Goal: Task Accomplishment & Management: Use online tool/utility

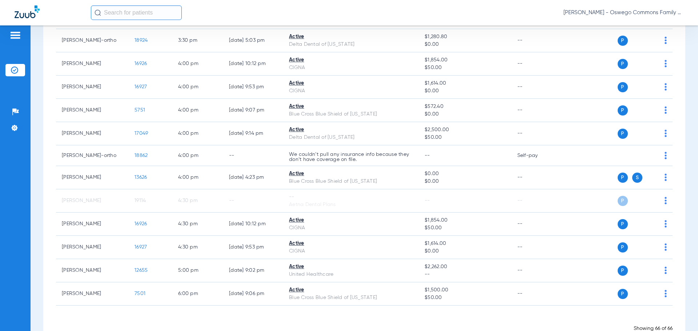
scroll to position [1508, 0]
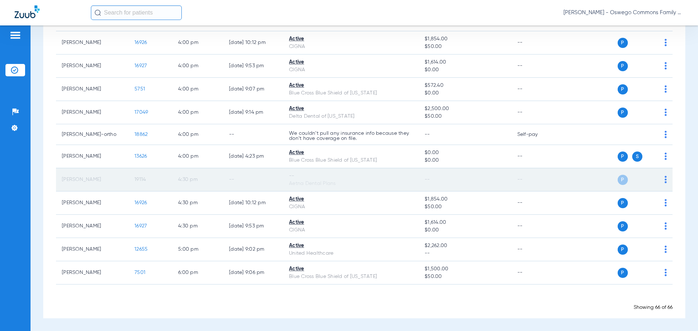
click at [561, 182] on div "P S" at bounding box center [613, 180] width 106 height 10
click at [657, 181] on div "P S" at bounding box center [613, 180] width 106 height 10
click at [664, 181] on td "P S" at bounding box center [616, 179] width 112 height 23
click at [664, 181] on img at bounding box center [665, 179] width 2 height 7
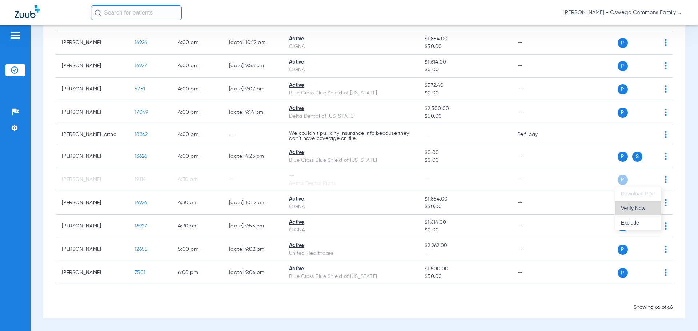
click at [639, 209] on span "Verify Now" at bounding box center [638, 208] width 34 height 5
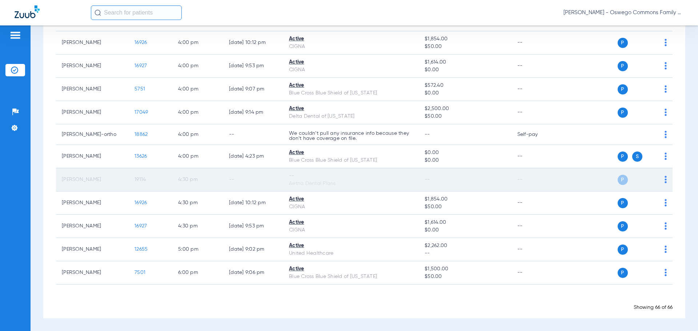
click at [344, 182] on div "Aetna Dental Plans" at bounding box center [351, 184] width 124 height 8
click at [617, 180] on span "P" at bounding box center [622, 180] width 10 height 10
click at [81, 181] on td "[PERSON_NAME]" at bounding box center [92, 179] width 73 height 23
click at [269, 181] on td "--" at bounding box center [253, 179] width 60 height 23
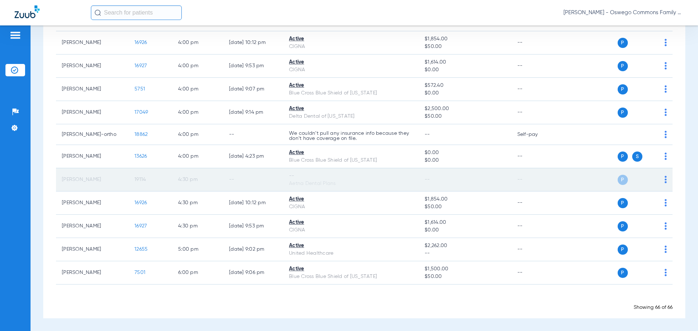
click at [625, 179] on div "P S" at bounding box center [637, 180] width 40 height 10
click at [664, 177] on img at bounding box center [665, 179] width 2 height 7
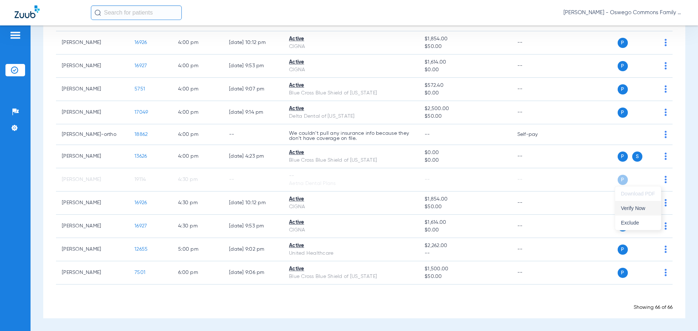
click at [629, 210] on span "Verify Now" at bounding box center [638, 208] width 34 height 5
